Goal: Transaction & Acquisition: Purchase product/service

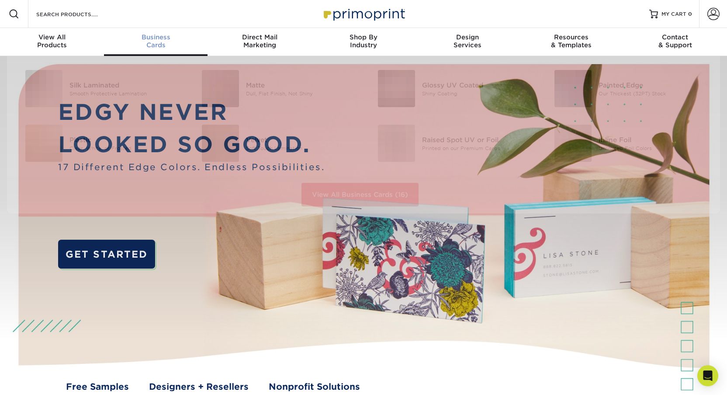
click at [161, 43] on div "Business Cards" at bounding box center [156, 41] width 104 height 16
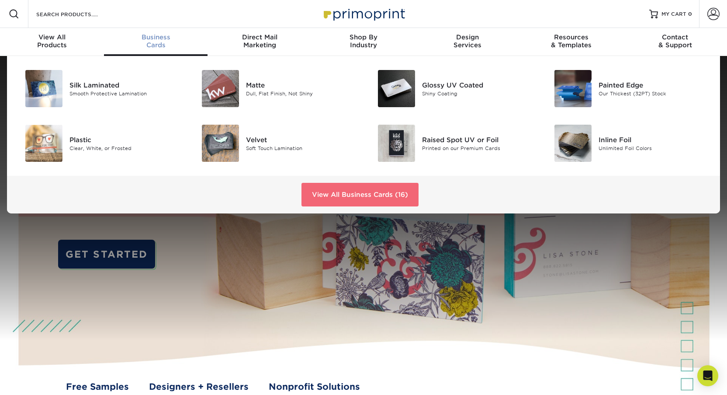
click at [411, 195] on link "View All Business Cards (16)" at bounding box center [360, 195] width 117 height 24
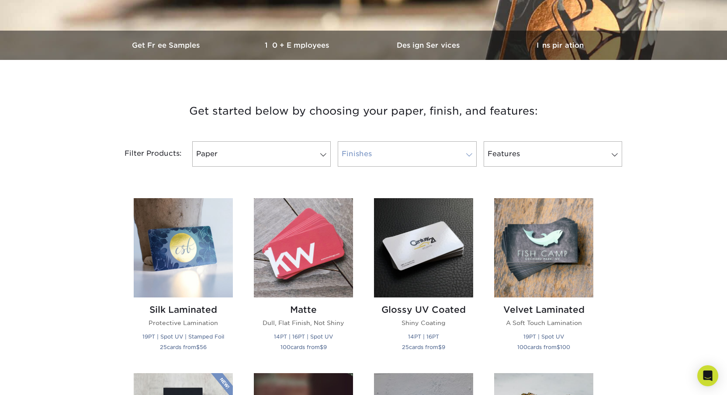
scroll to position [253, 0]
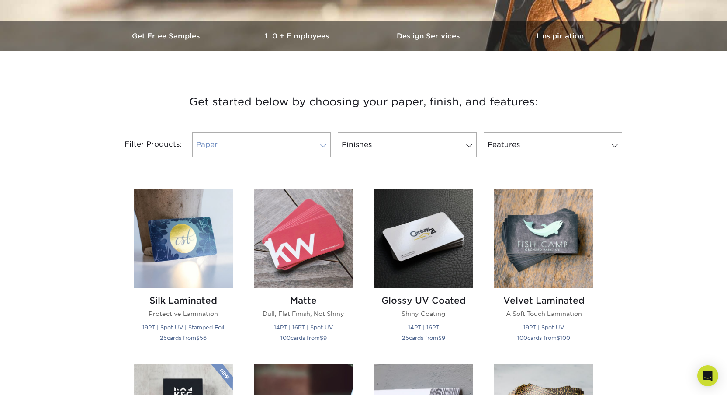
click at [311, 142] on link "Paper" at bounding box center [261, 144] width 139 height 25
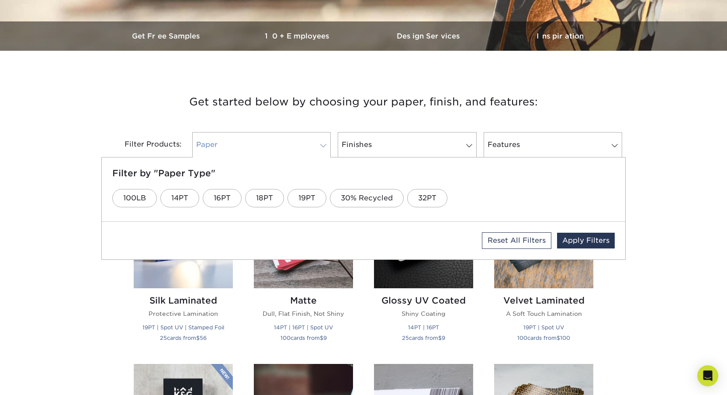
click at [311, 142] on link "Paper" at bounding box center [261, 144] width 139 height 25
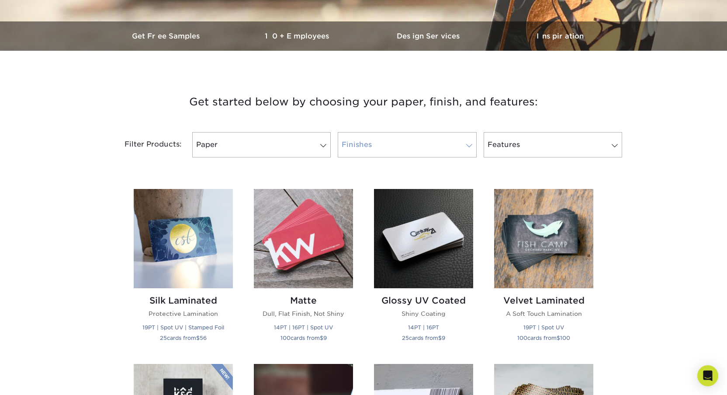
click at [381, 140] on link "Finishes" at bounding box center [407, 144] width 139 height 25
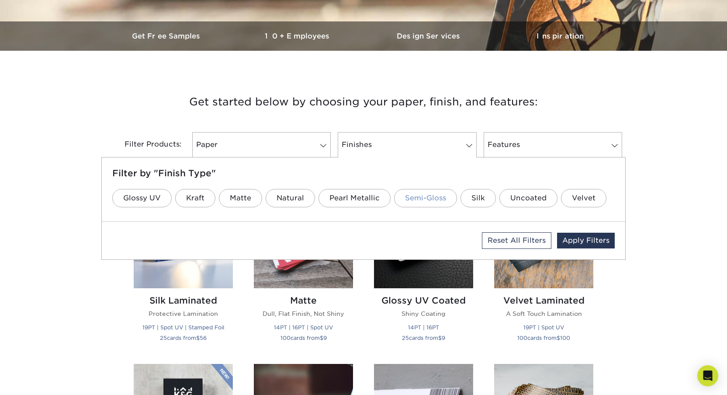
click at [412, 196] on link "Semi-Gloss" at bounding box center [425, 198] width 63 height 18
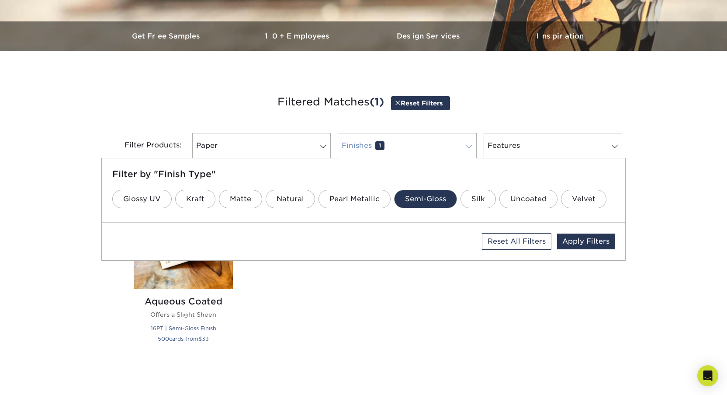
click at [404, 146] on link "Finishes 1" at bounding box center [407, 145] width 139 height 25
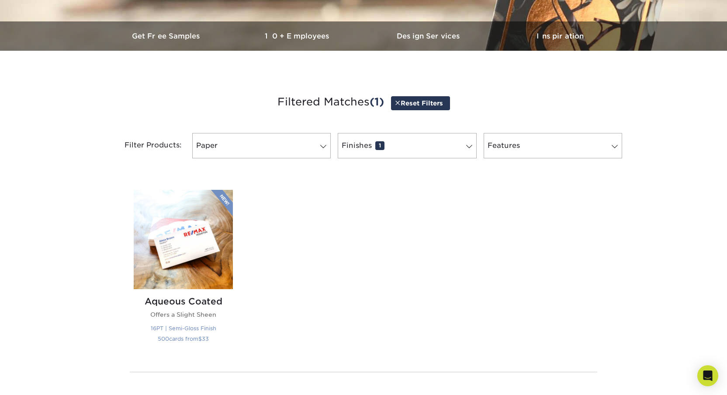
click at [204, 332] on p "16PT | Semi-Gloss Finish 500 cards from $ 33" at bounding box center [183, 333] width 99 height 21
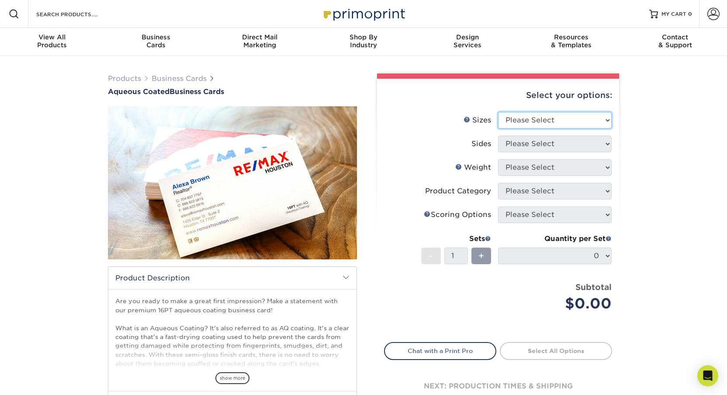
select select "2.00x3.50"
select select "13abbda7-1d64-4f25-8bb2-c179b224825d"
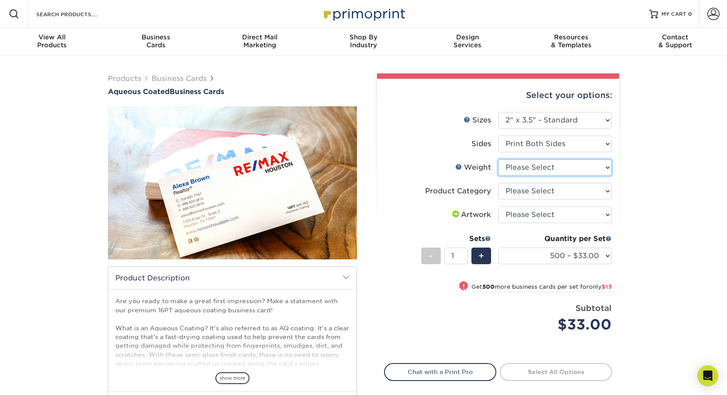
select select "16PT"
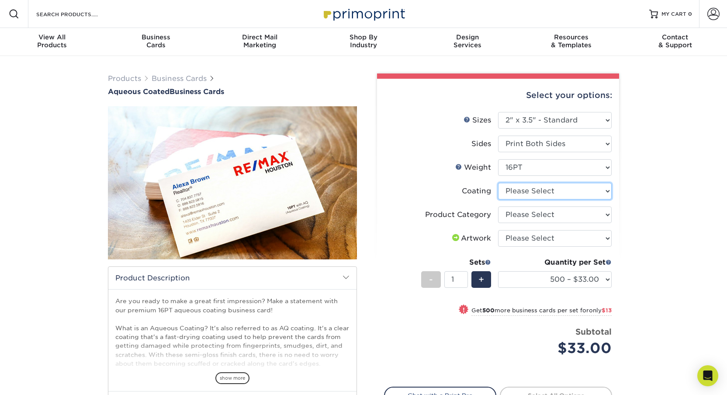
select select "d41dab50-ff65-4f4f-bb17-2afe4d36ae33"
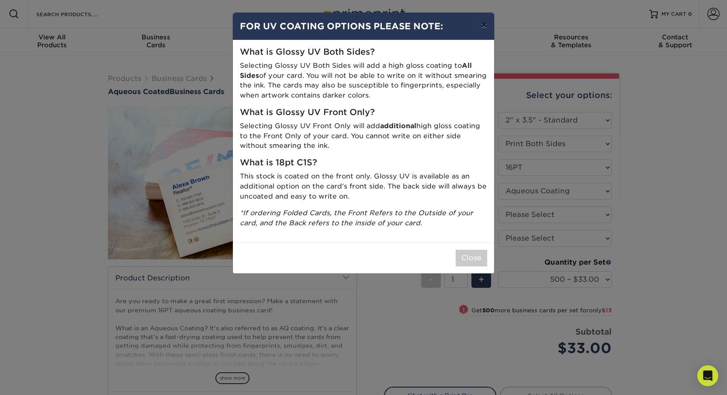
click at [479, 28] on button "×" at bounding box center [484, 25] width 20 height 24
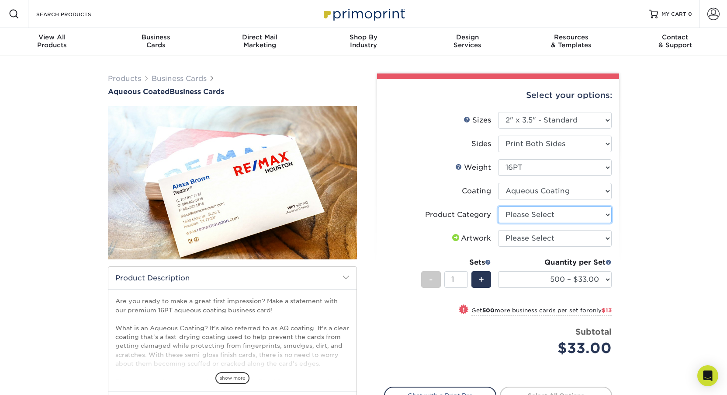
select select "3b5148f1-0588-4f88-a218-97bcfdce65c1"
select select "upload"
click at [637, 291] on div "Products Business Cards Aqueous Coated Business Cards show more $" at bounding box center [363, 275] width 727 height 439
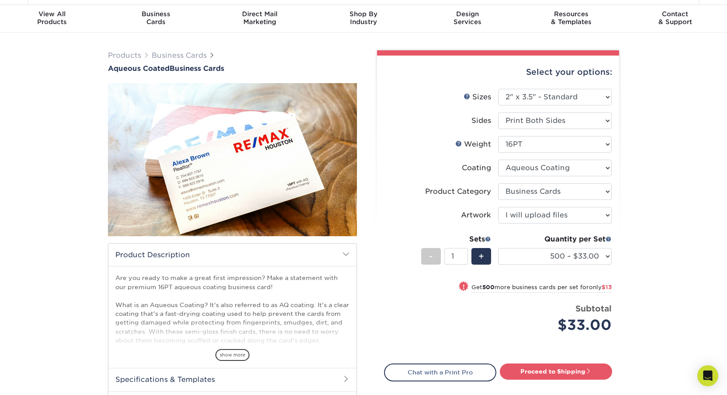
scroll to position [23, 0]
click at [233, 349] on span "show more" at bounding box center [233, 355] width 34 height 12
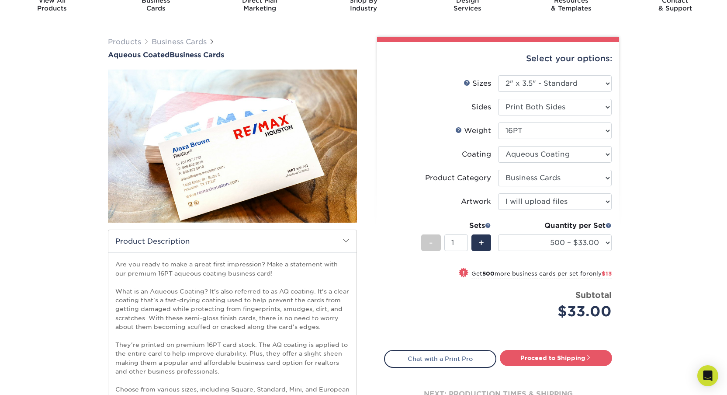
scroll to position [110, 0]
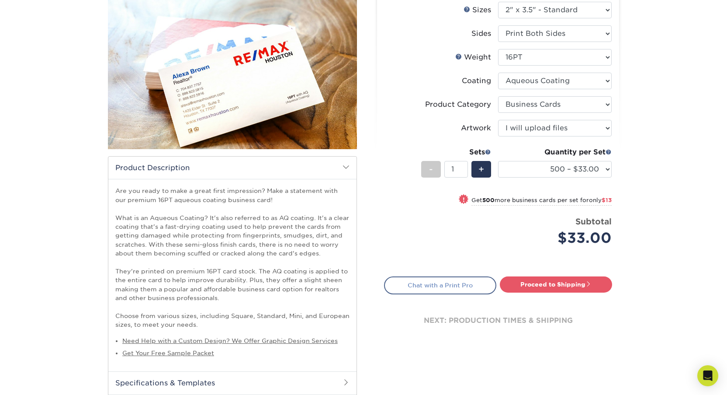
click at [417, 285] on link "Chat with a Print Pro" at bounding box center [440, 284] width 112 height 17
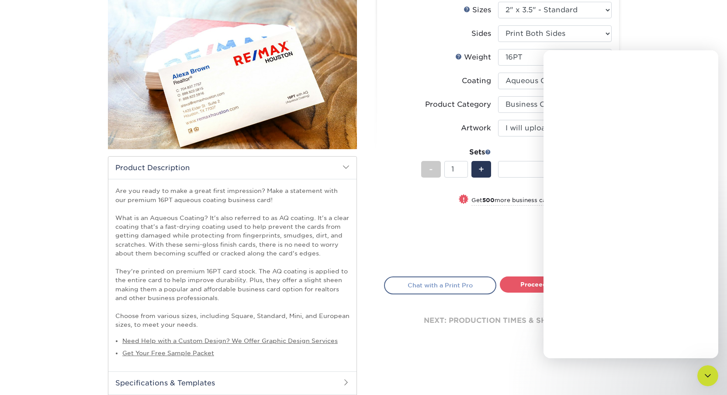
scroll to position [0, 0]
click at [398, 234] on div "Price per set $33.00" at bounding box center [442, 232] width 114 height 33
drag, startPoint x: 629, startPoint y: 65, endPoint x: 667, endPoint y: 64, distance: 38.0
click at [667, 64] on div "Primoprint Back tomorrow" at bounding box center [632, 62] width 127 height 15
click at [559, 63] on icon "go back" at bounding box center [557, 62] width 7 height 7
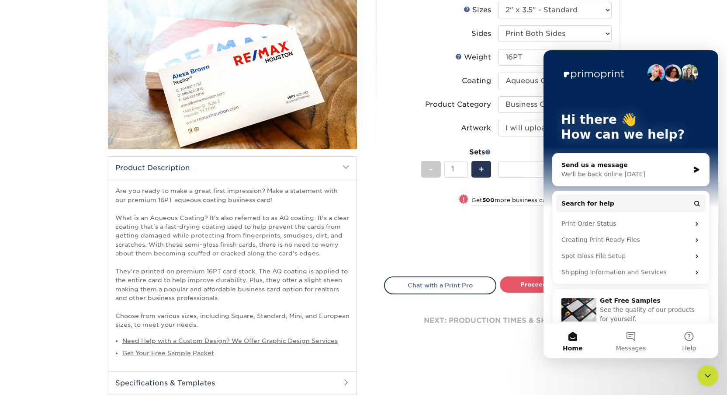
click at [502, 258] on form "Sizes Help Sizes Please Select 1.5" x 3.5" - Mini 1.75" x 3.5" - Mini 2" x 3" -…" at bounding box center [498, 134] width 228 height 264
click at [663, 375] on div "Products Business Cards Aqueous Coated Business Cards show more $" at bounding box center [363, 210] width 727 height 529
click at [702, 373] on div "Close Intercom Messenger" at bounding box center [708, 375] width 21 height 21
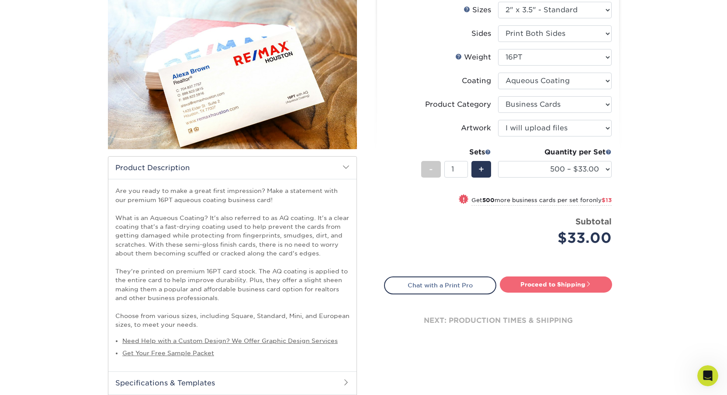
click at [556, 285] on link "Proceed to Shipping" at bounding box center [556, 284] width 112 height 16
type input "Set 1"
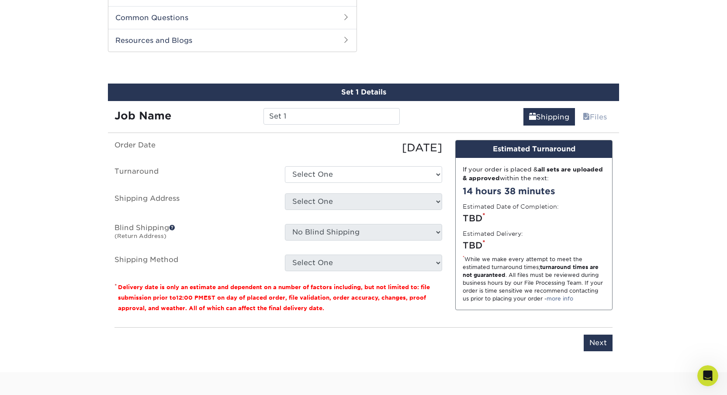
scroll to position [504, 0]
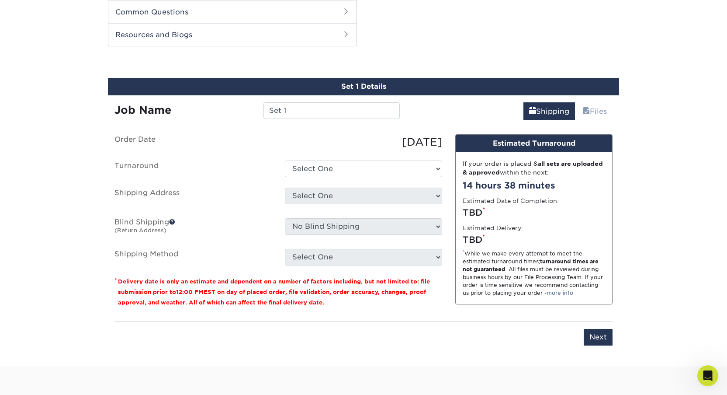
click at [324, 178] on ul "Order Date 08/11/2025 Turnaround Select One 2-4 Business Days 2 Day Next Busine…" at bounding box center [279, 199] width 328 height 131
select select "6247fa13-6ec4-4bd5-81ce-27fae4b5d043"
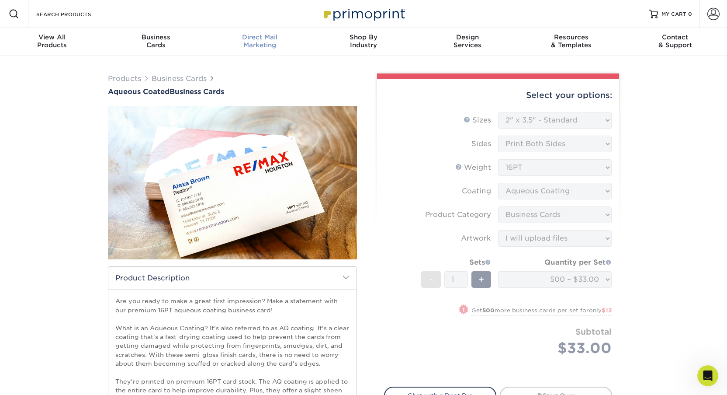
scroll to position [0, 0]
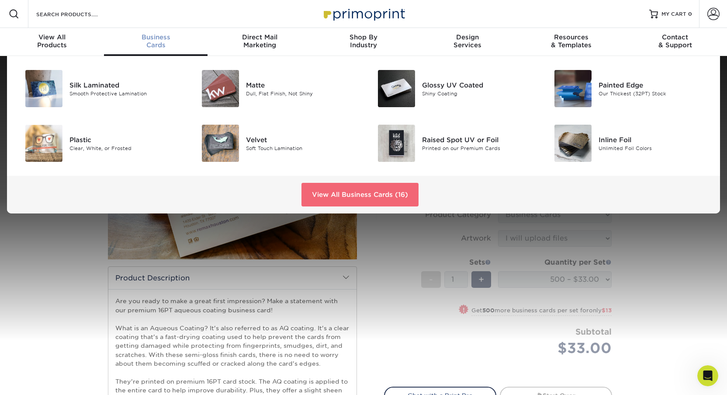
click at [356, 193] on link "View All Business Cards (16)" at bounding box center [360, 195] width 117 height 24
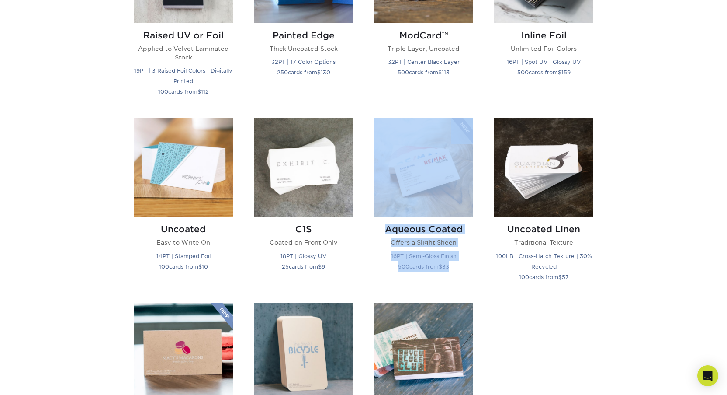
scroll to position [682, 0]
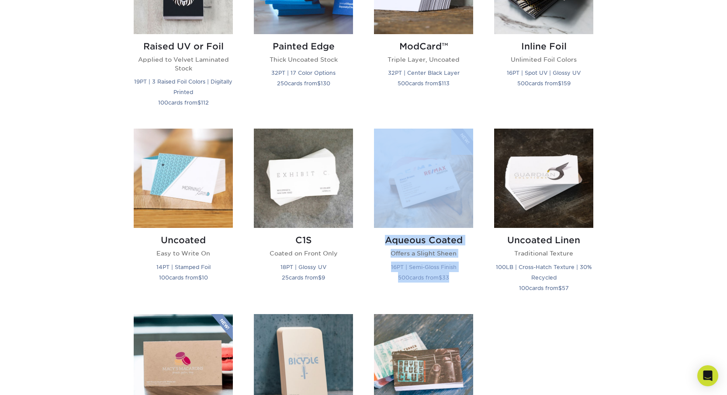
click at [467, 282] on div "Aqueous Coated Offers a Slight Sheen 16PT | Semi-Gloss Finish 500 cards from $ …" at bounding box center [423, 260] width 99 height 65
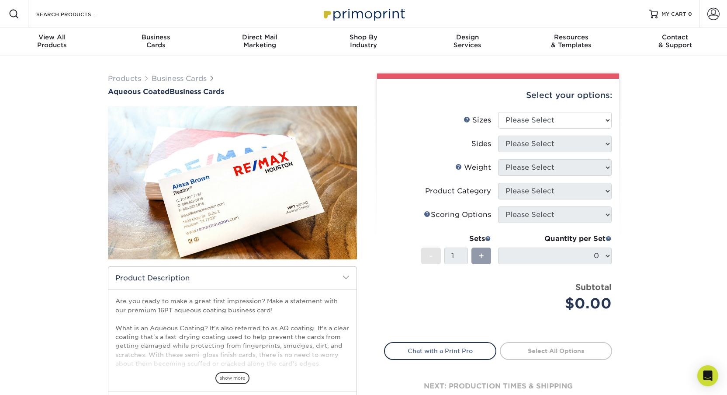
click at [548, 158] on li "Sides Please Select" at bounding box center [498, 148] width 227 height 24
click at [535, 111] on div "Select your options:" at bounding box center [498, 95] width 228 height 33
select select "2.00x3.50"
select select "13abbda7-1d64-4f25-8bb2-c179b224825d"
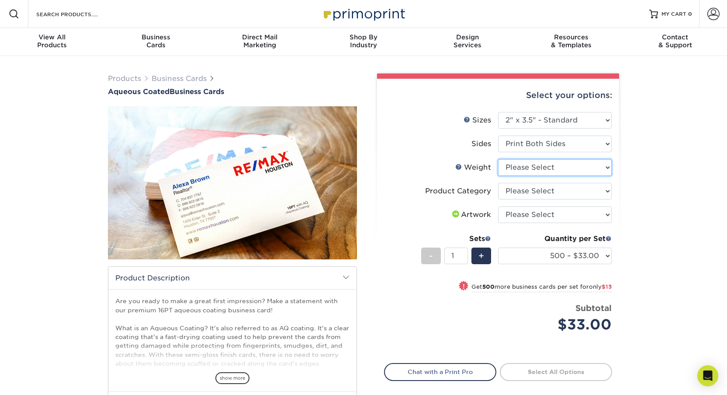
select select "16PT"
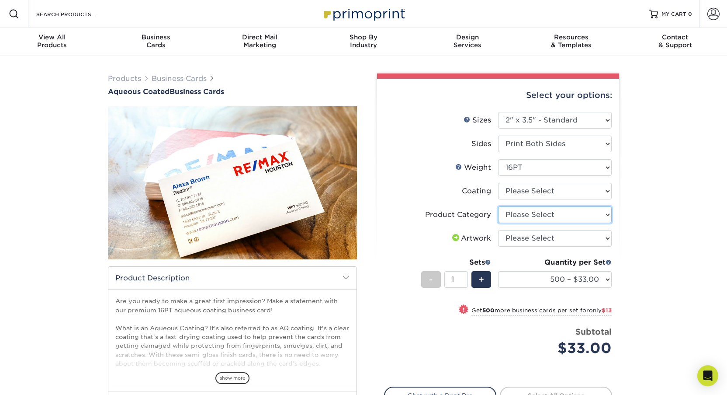
select select "3b5148f1-0588-4f88-a218-97bcfdce65c1"
select select "d41dab50-ff65-4f4f-bb17-2afe4d36ae33"
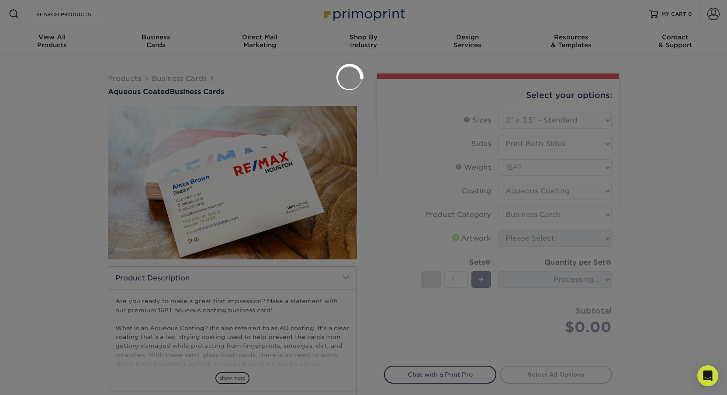
click at [532, 237] on div at bounding box center [363, 197] width 727 height 395
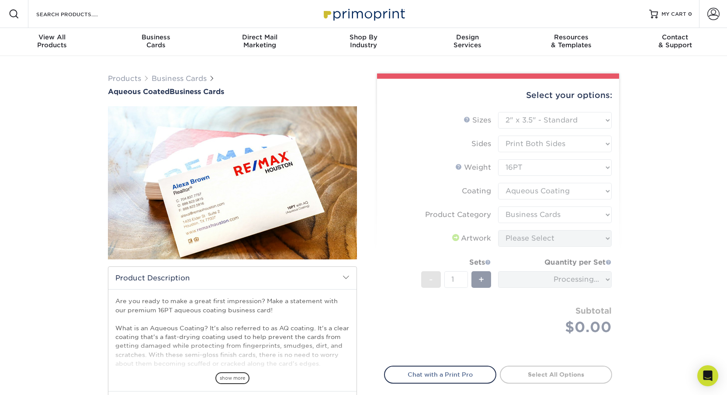
click at [527, 238] on form "Sizes Help Sizes Please Select 1.5" x 3.5" - Mini 1.75" x 3.5" - Mini 2" x 3" -…" at bounding box center [498, 234] width 228 height 244
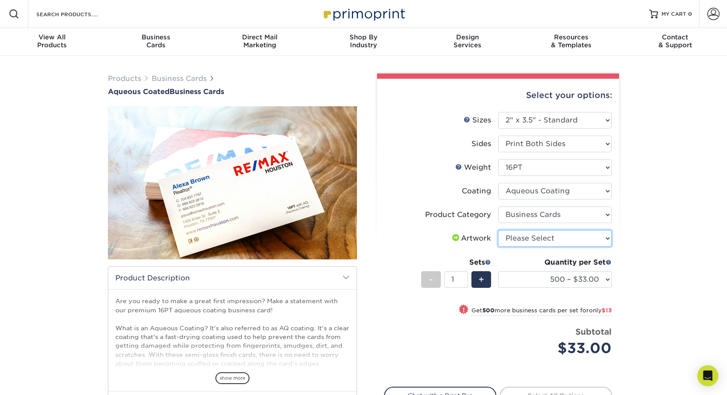
select select "upload"
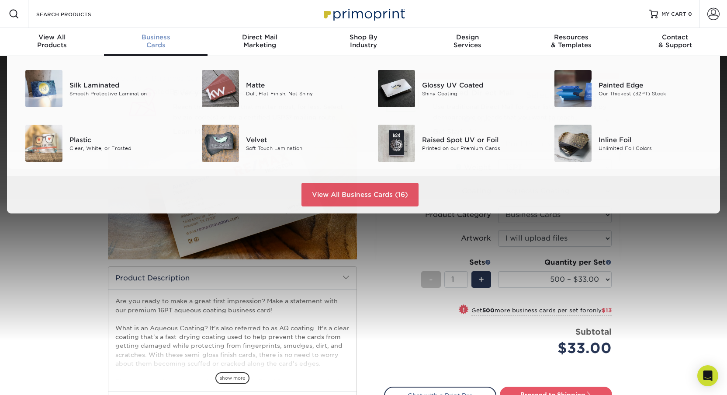
click at [158, 38] on span "Business" at bounding box center [156, 37] width 104 height 8
click at [323, 199] on link "View All Business Cards (16)" at bounding box center [360, 195] width 117 height 24
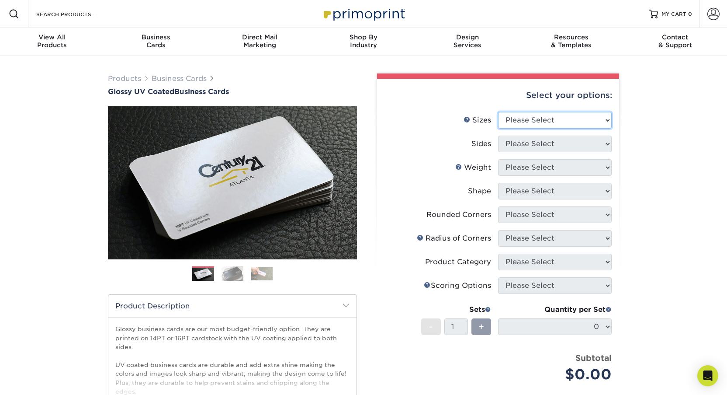
select select "2.00x3.50"
select select "13abbda7-1d64-4f25-8bb2-c179b224825d"
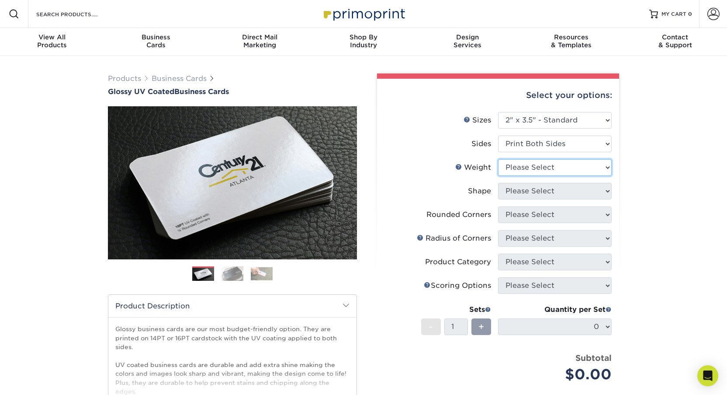
select select "16PT"
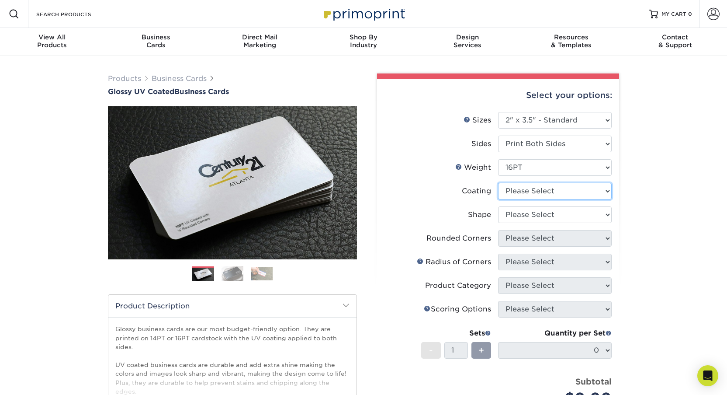
select select "ae367451-b2b8-45df-a344-0f05b6a12993"
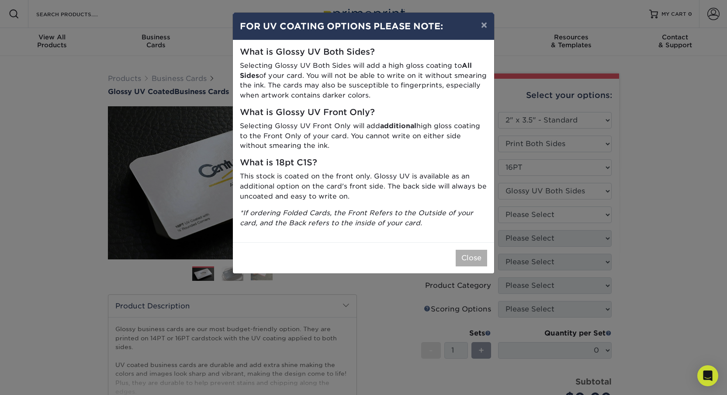
click at [474, 253] on button "Close" at bounding box center [471, 258] width 31 height 17
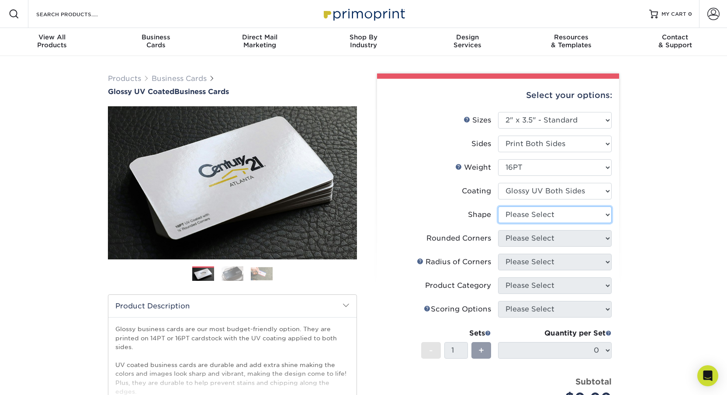
select select "standard"
select select "7672df9e-0e0a-464d-8e1f-920c575e4da3"
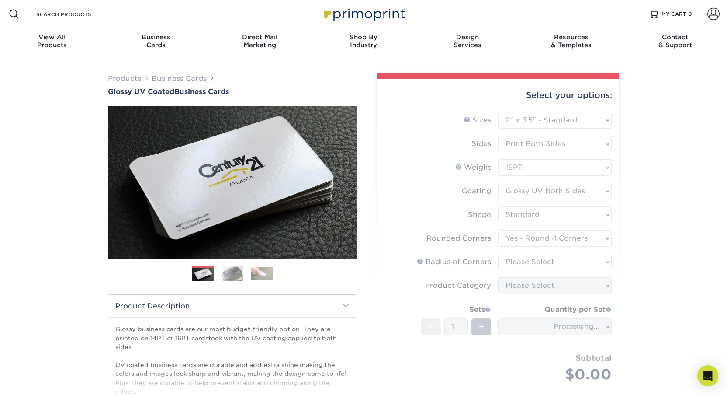
click at [530, 263] on form "Sizes Help Sizes Please Select 1.5" x 3.5" - Mini 1.75" x 3.5" - Mini 2" x 2" -…" at bounding box center [498, 257] width 228 height 291
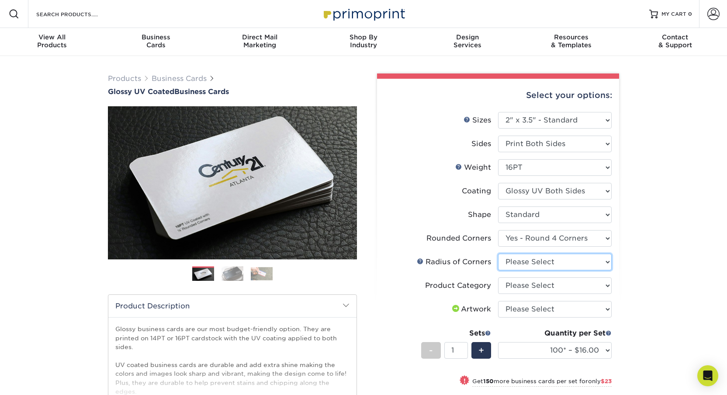
select select "589680c7-ee9a-431b-9d12-d7aeb1386a97"
select select "3b5148f1-0588-4f88-a218-97bcfdce65c1"
select select "upload"
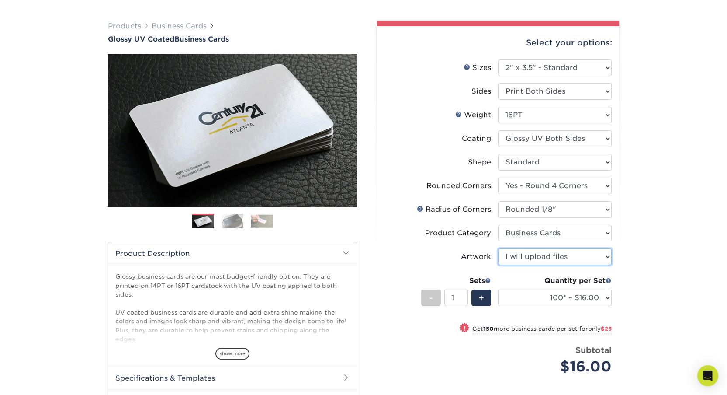
scroll to position [44, 0]
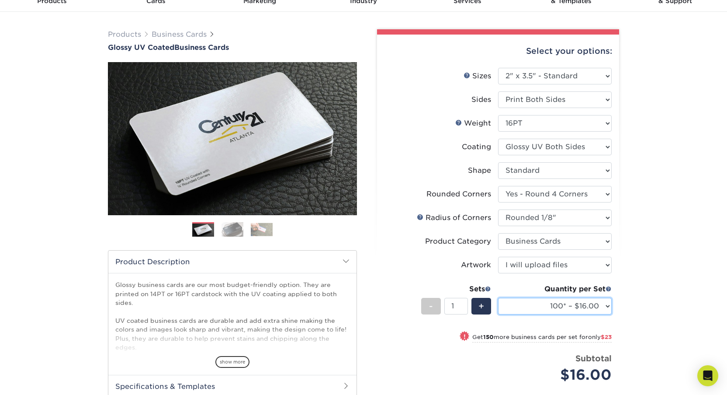
select select "250* – $39.00"
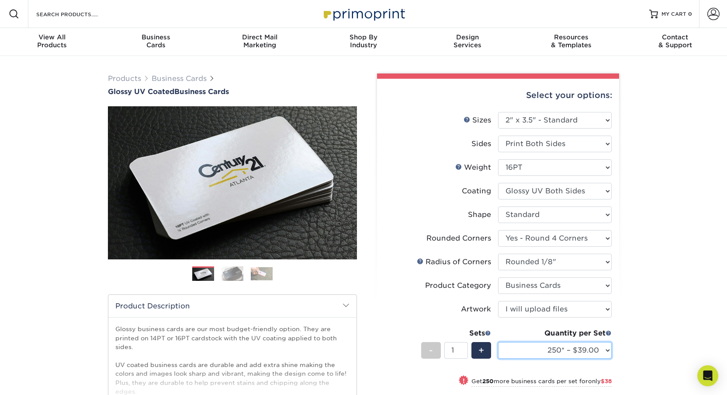
scroll to position [0, 0]
drag, startPoint x: 498, startPoint y: 303, endPoint x: 386, endPoint y: 1, distance: 322.9
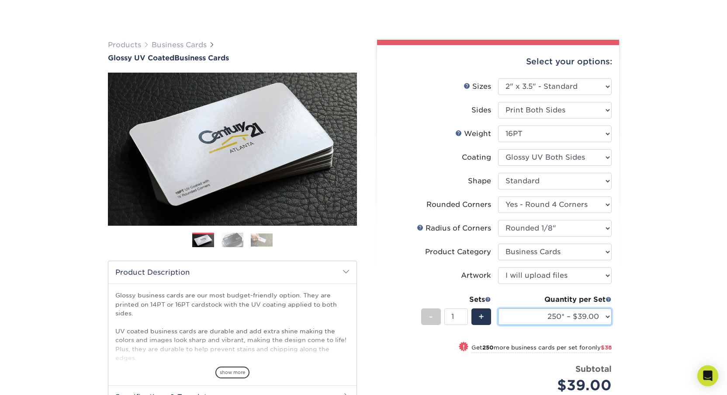
scroll to position [50, 0]
